Goal: Download file/media

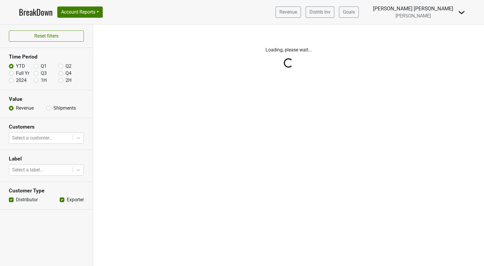
click at [463, 13] on img at bounding box center [461, 12] width 7 height 7
click at [440, 45] on link "Logout" at bounding box center [441, 42] width 47 height 9
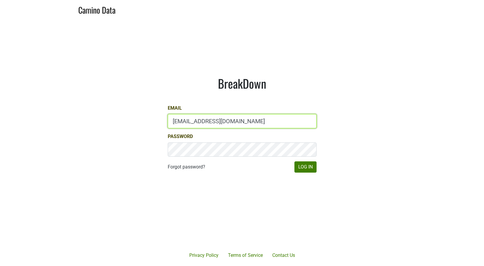
click at [184, 122] on input "mcapista@realmcellars.com" at bounding box center [242, 121] width 149 height 14
type input "drewstapp@jonata.com"
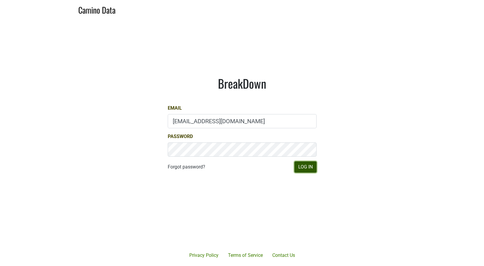
click at [300, 169] on button "Log In" at bounding box center [305, 166] width 22 height 11
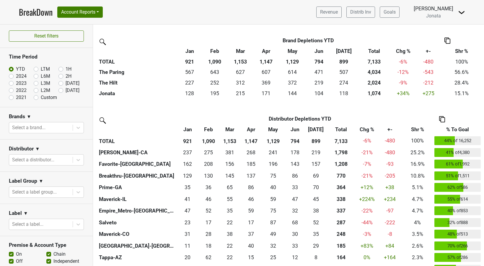
scroll to position [167, 0]
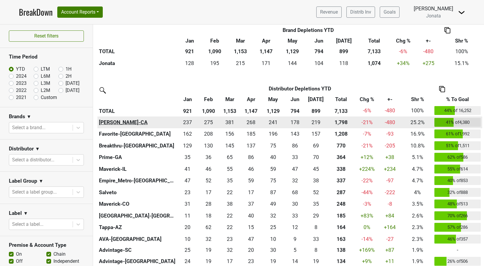
click at [115, 119] on th "[PERSON_NAME]-CA" at bounding box center [137, 122] width 80 height 12
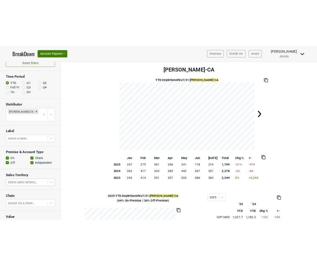
scroll to position [45, 0]
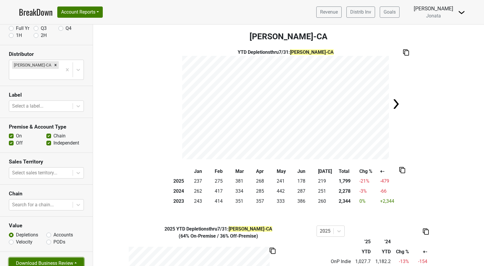
click at [74, 257] on button "Download Business Review" at bounding box center [46, 262] width 75 height 11
click at [64, 235] on link "Tables Only PDF" at bounding box center [41, 239] width 65 height 9
